Goal: Task Accomplishment & Management: Use online tool/utility

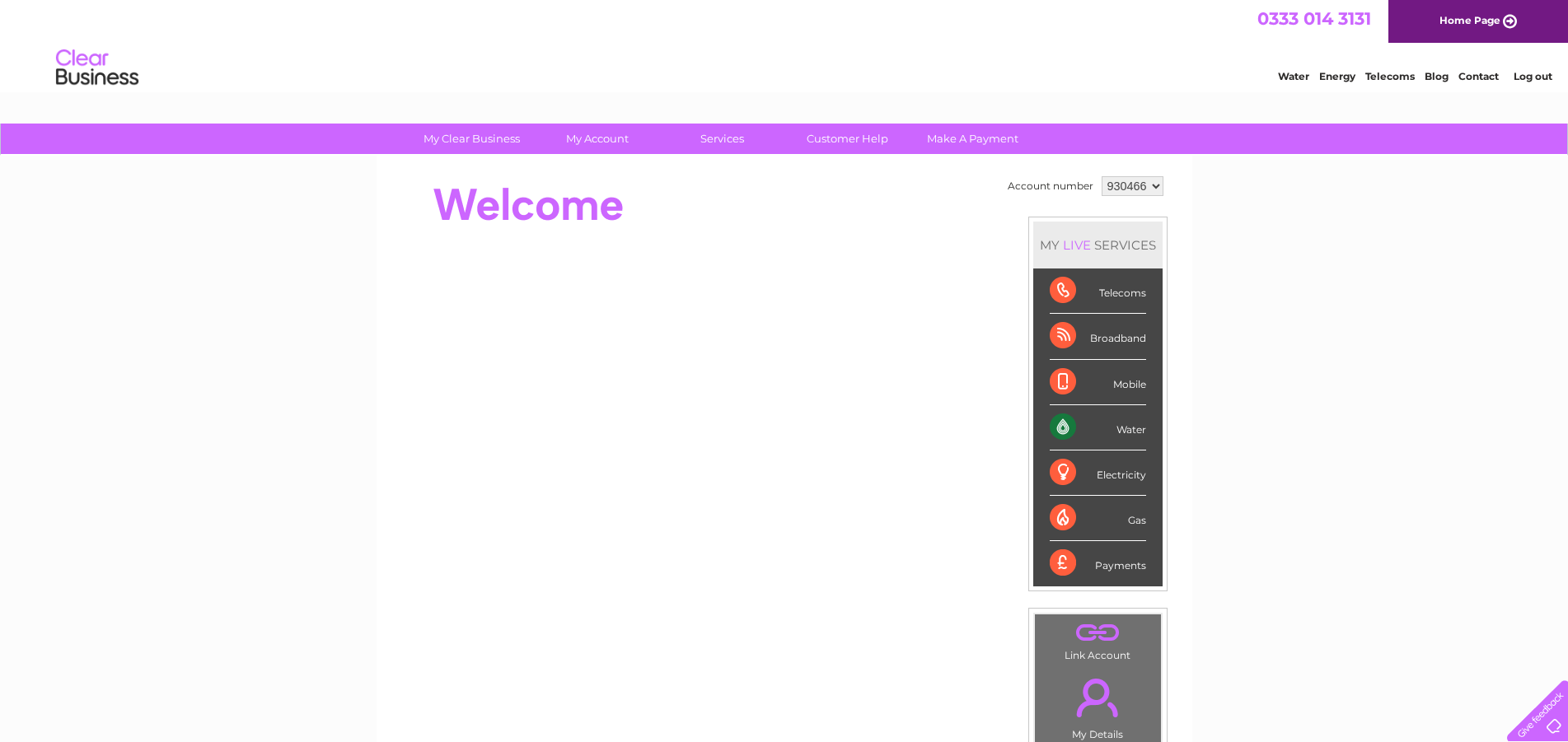
click at [1054, 422] on div "Water" at bounding box center [1097, 428] width 97 height 45
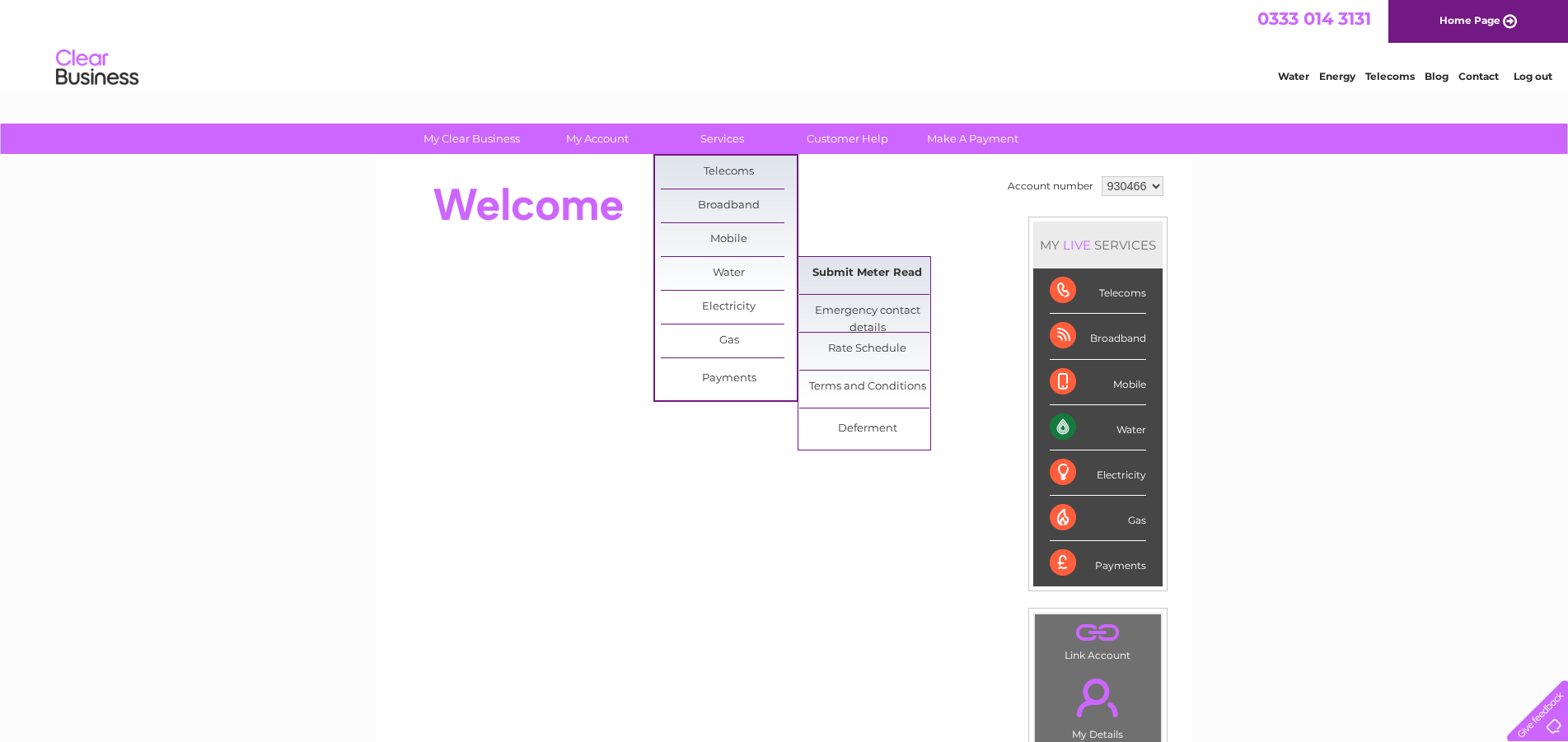
click at [843, 277] on link "Submit Meter Read" at bounding box center [867, 274] width 136 height 32
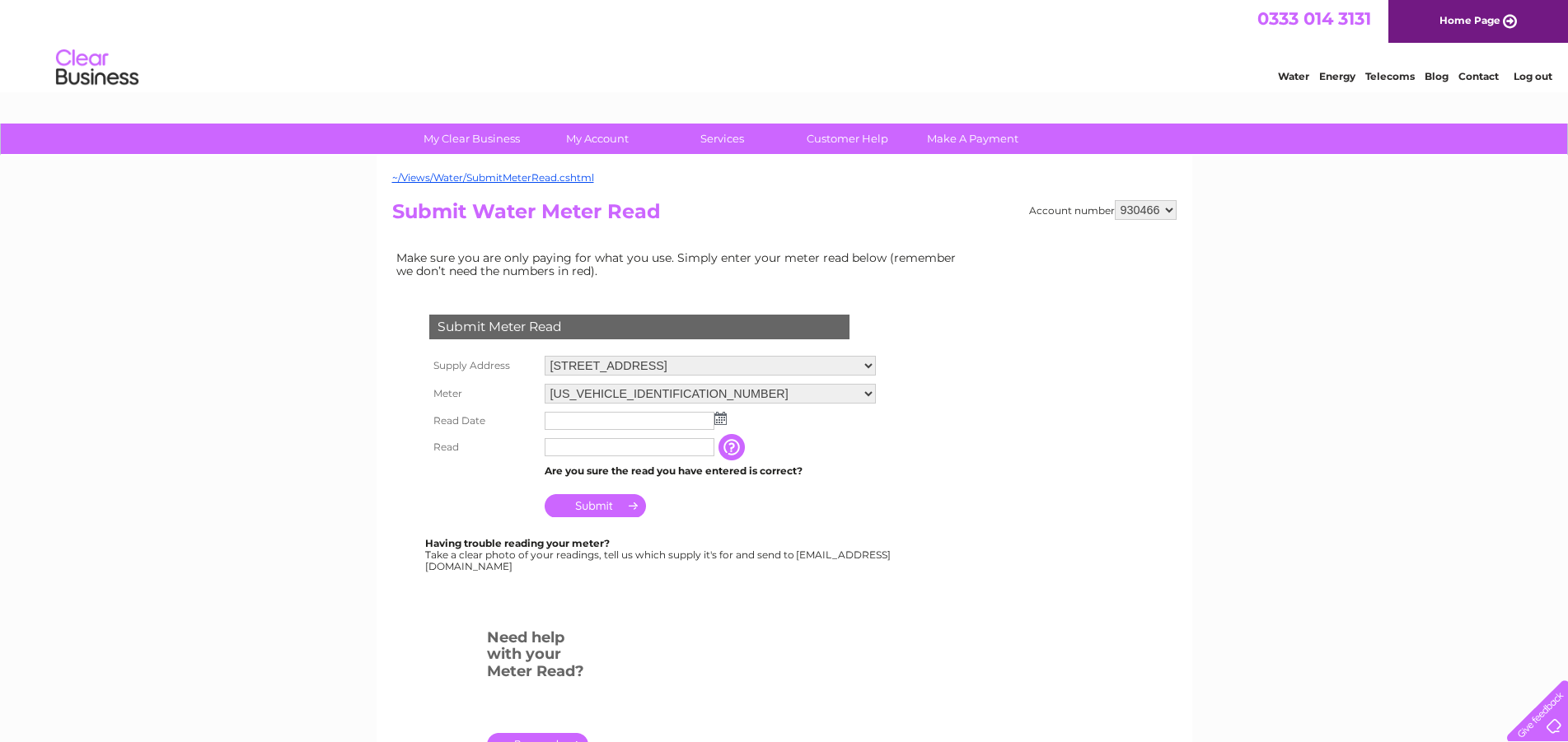
click at [712, 418] on input "text" at bounding box center [630, 421] width 170 height 18
click at [725, 417] on img at bounding box center [721, 418] width 13 height 14
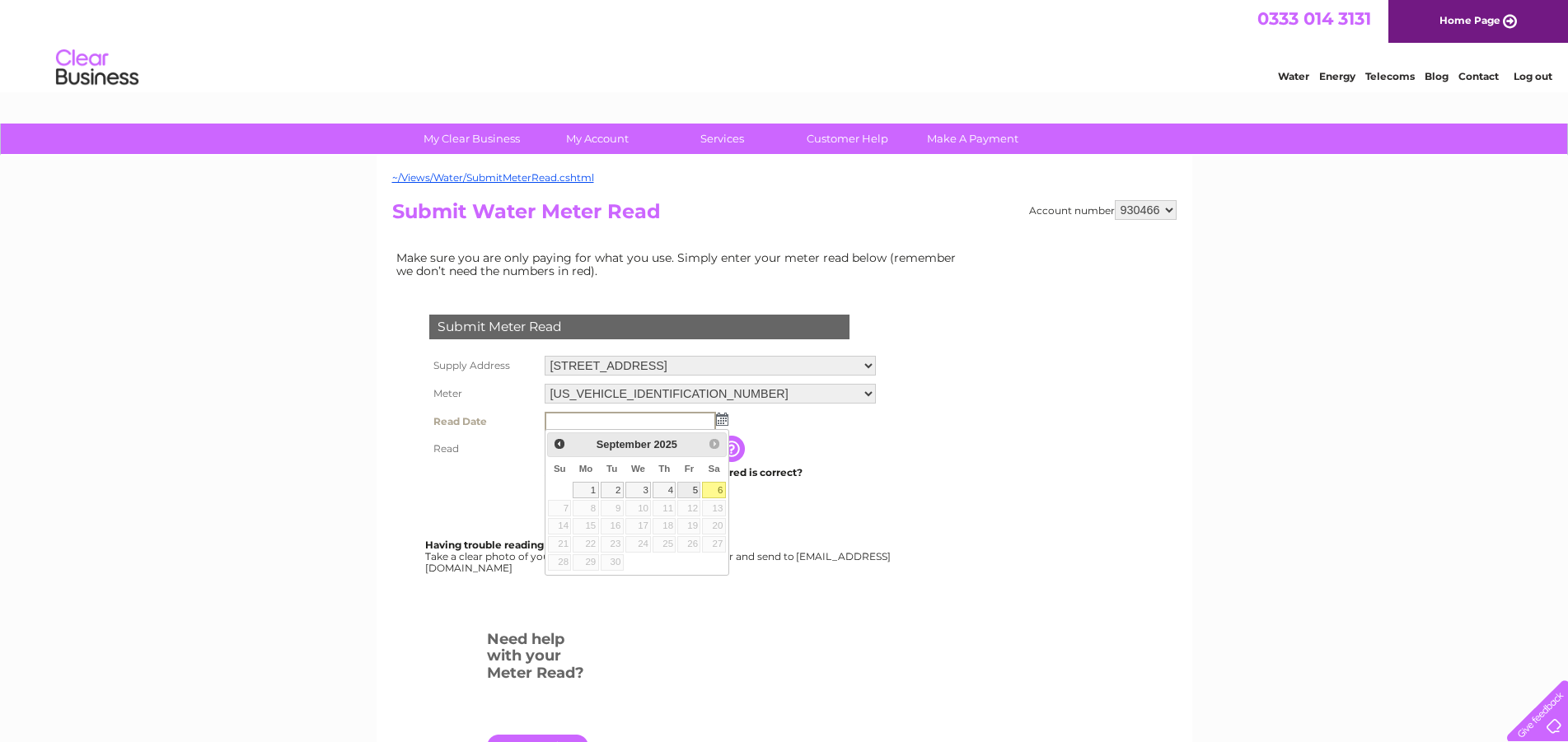
click at [693, 494] on link "5" at bounding box center [689, 490] width 23 height 16
type input "2025/09/05"
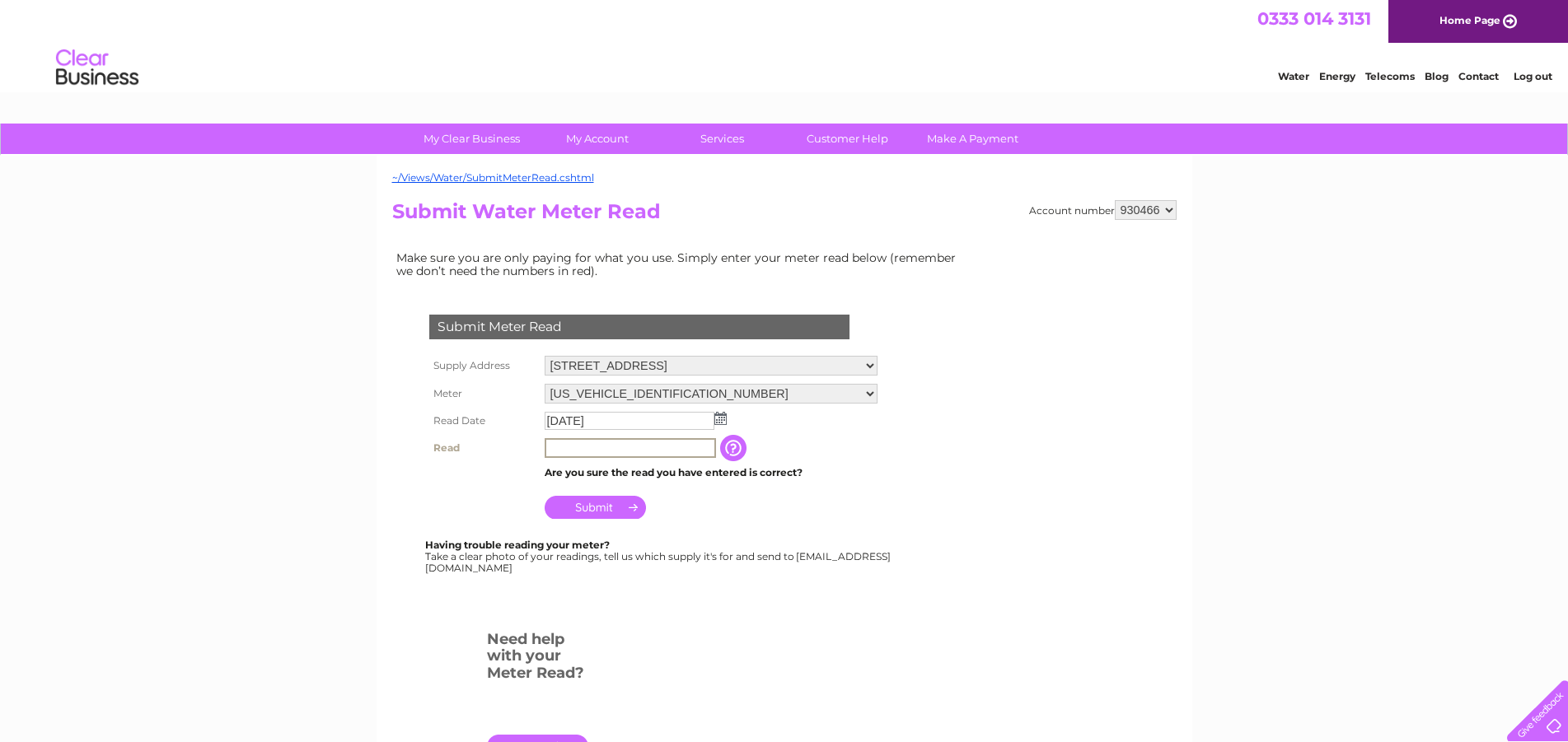
click at [613, 450] on input "text" at bounding box center [630, 448] width 172 height 20
type input "02589"
click at [617, 499] on input "Submit" at bounding box center [595, 507] width 101 height 23
